Goal: Browse casually: Explore the website without a specific task or goal

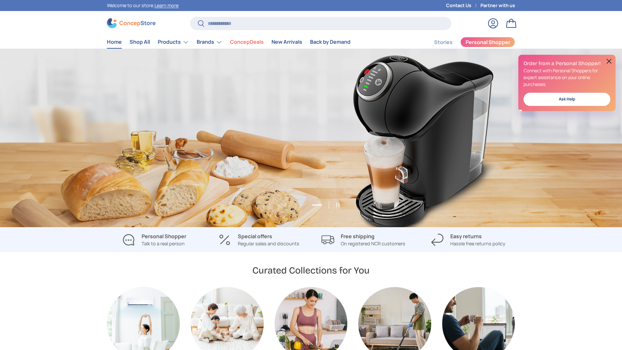
scroll to position [0, 1244]
